Goal: Communication & Community: Participate in discussion

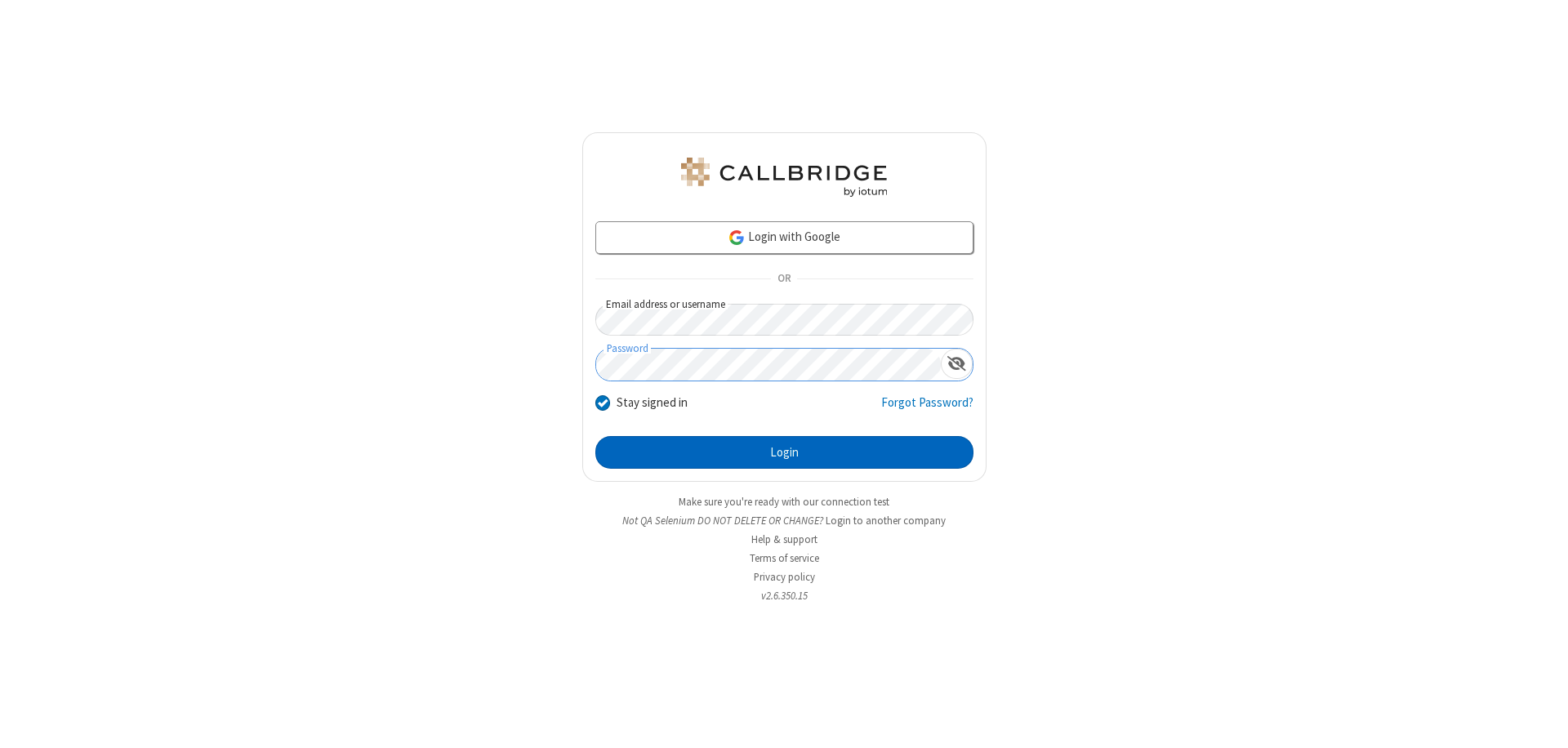
click at [784, 453] on button "Login" at bounding box center [784, 452] width 378 height 33
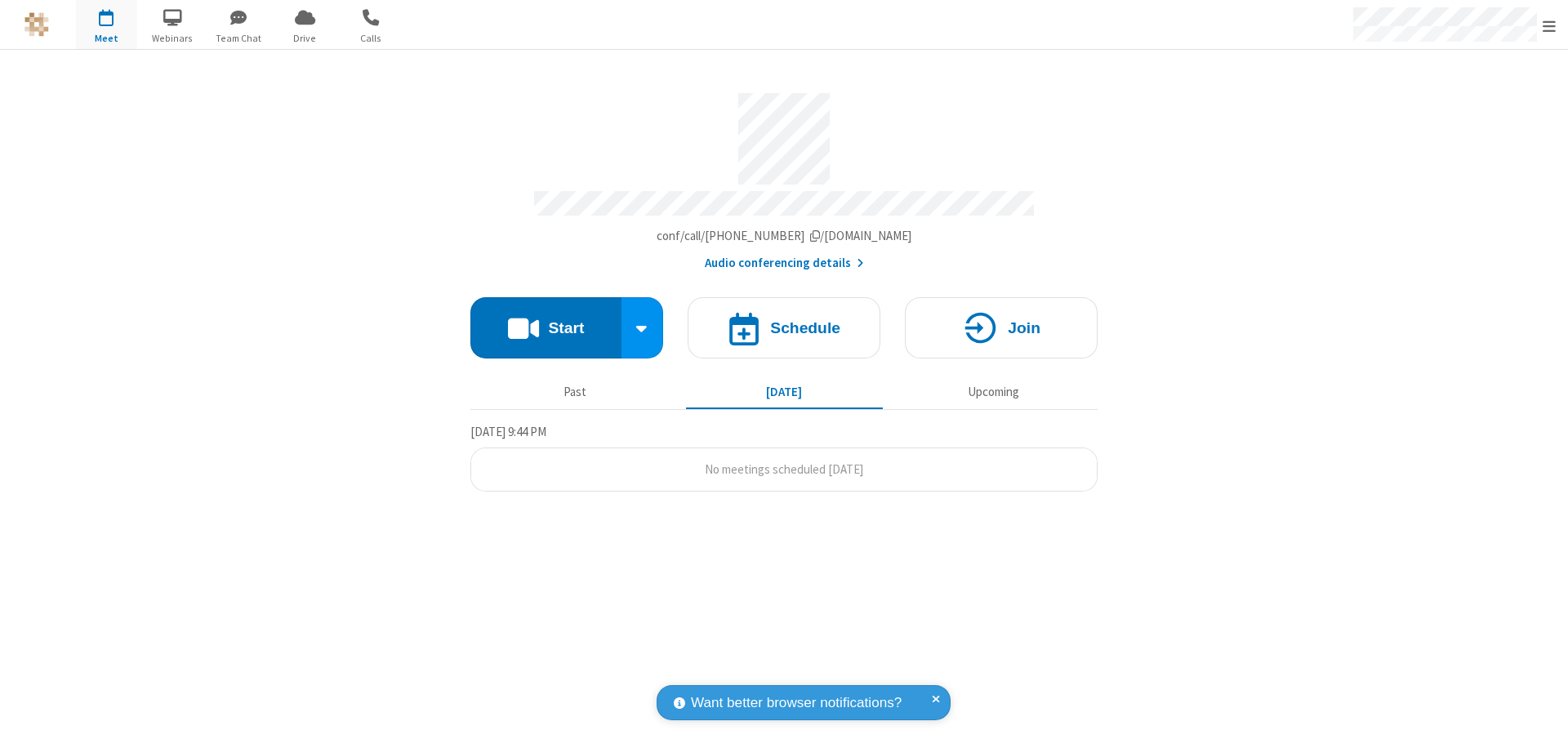
click at [546, 320] on button "Start" at bounding box center [546, 327] width 151 height 61
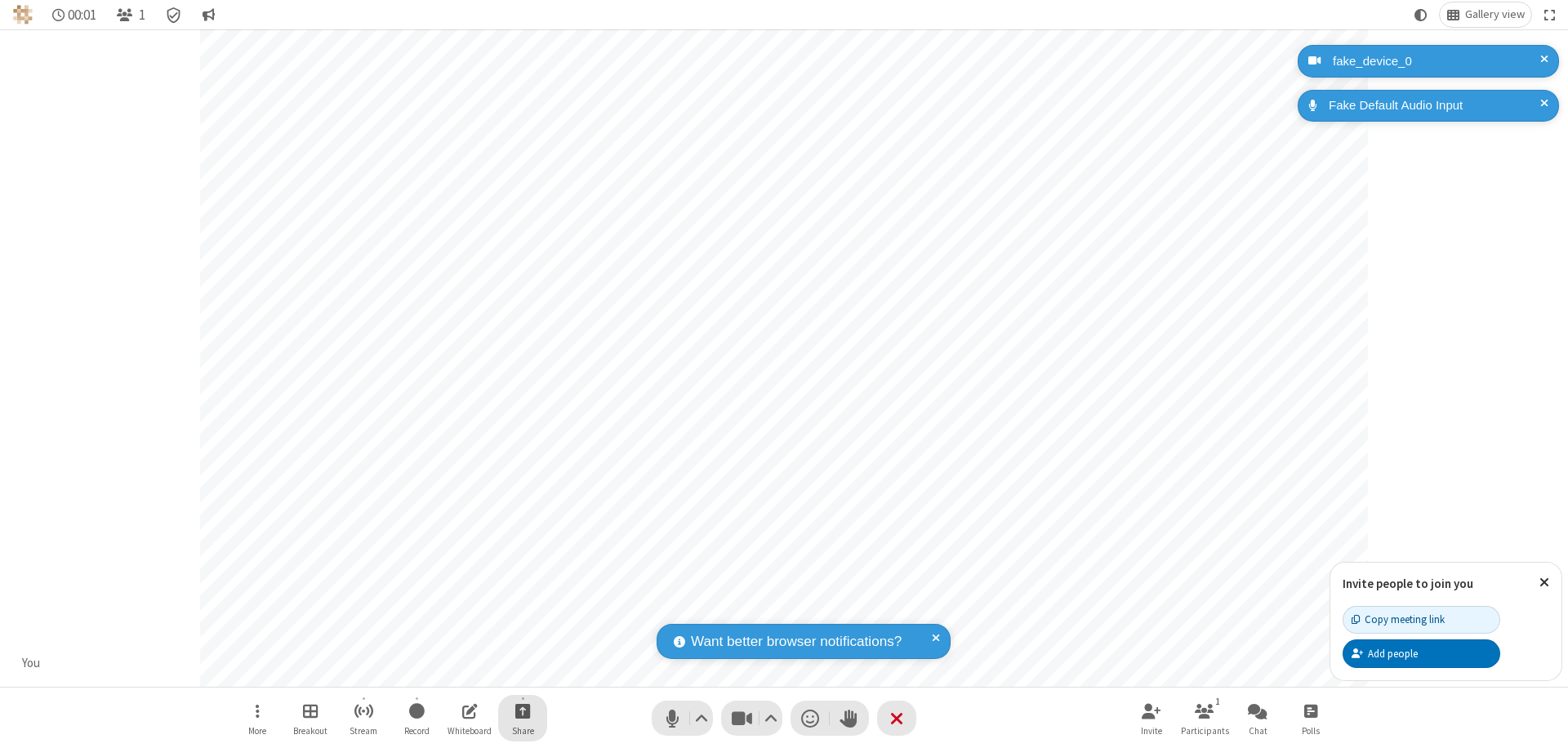
click at [523, 710] on span "Start sharing" at bounding box center [524, 710] width 16 height 20
click at [457, 671] on span "Share my screen" at bounding box center [457, 672] width 19 height 14
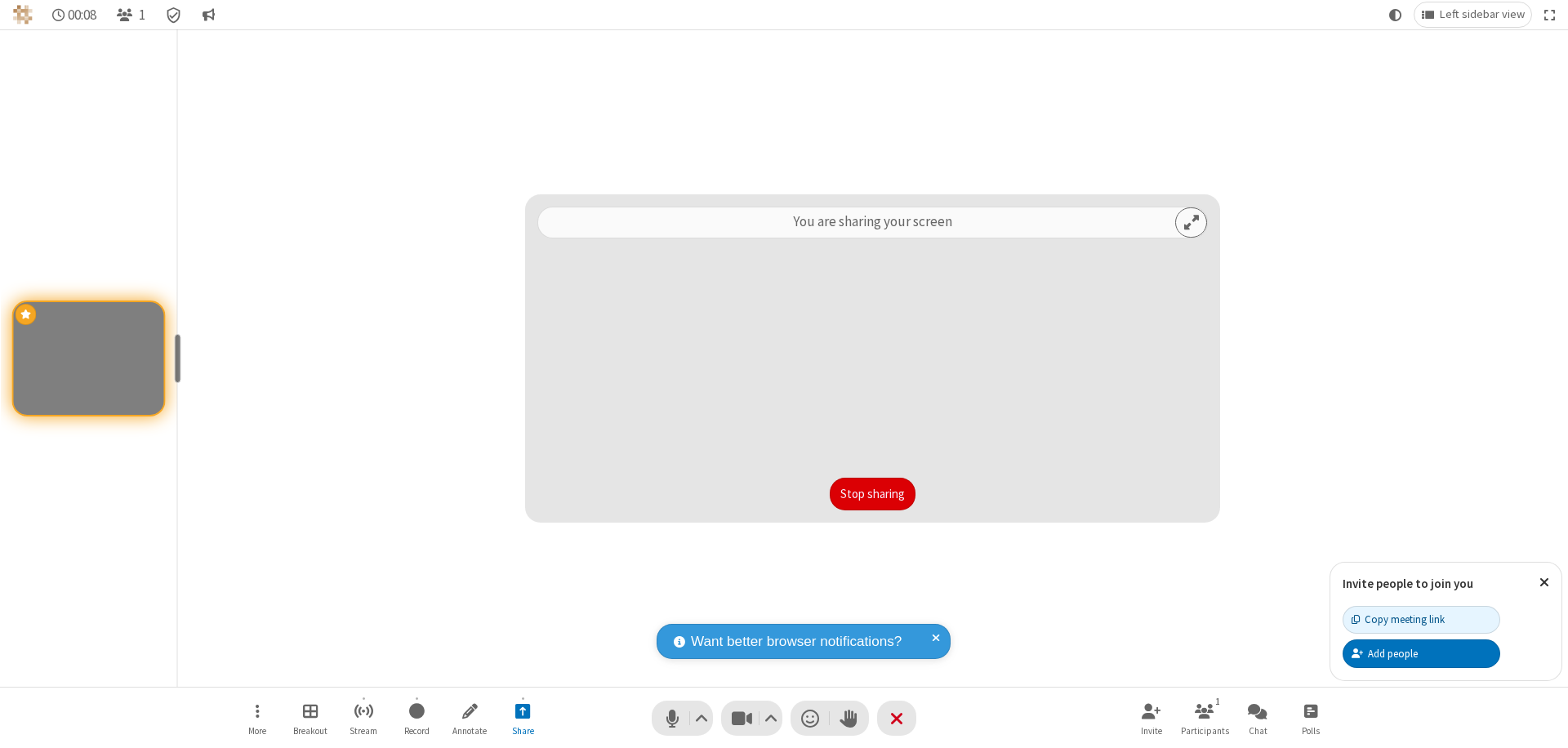
click at [872, 494] on button "Stop sharing" at bounding box center [873, 494] width 86 height 33
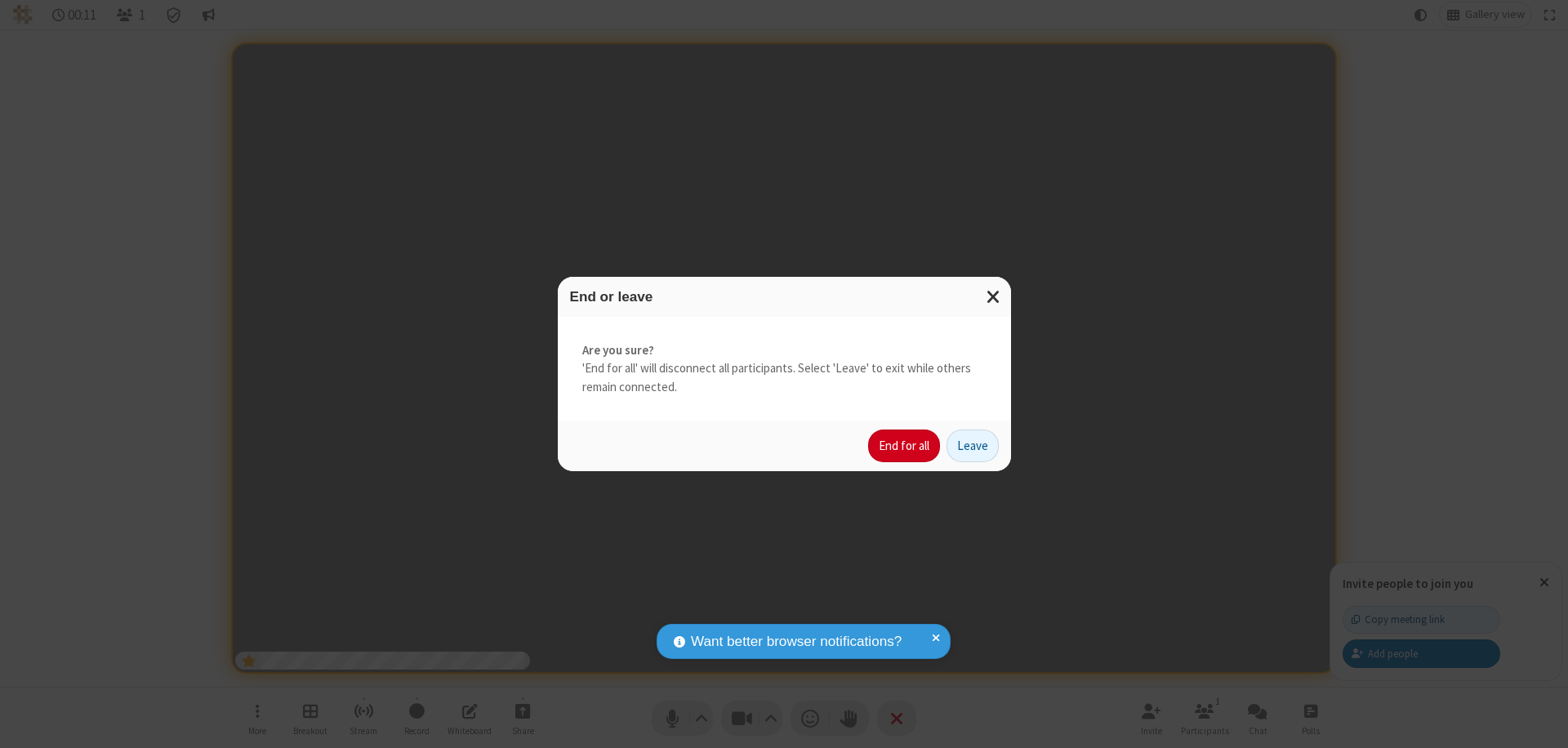
click at [905, 446] on button "End for all" at bounding box center [904, 446] width 72 height 33
